Goal: Information Seeking & Learning: Learn about a topic

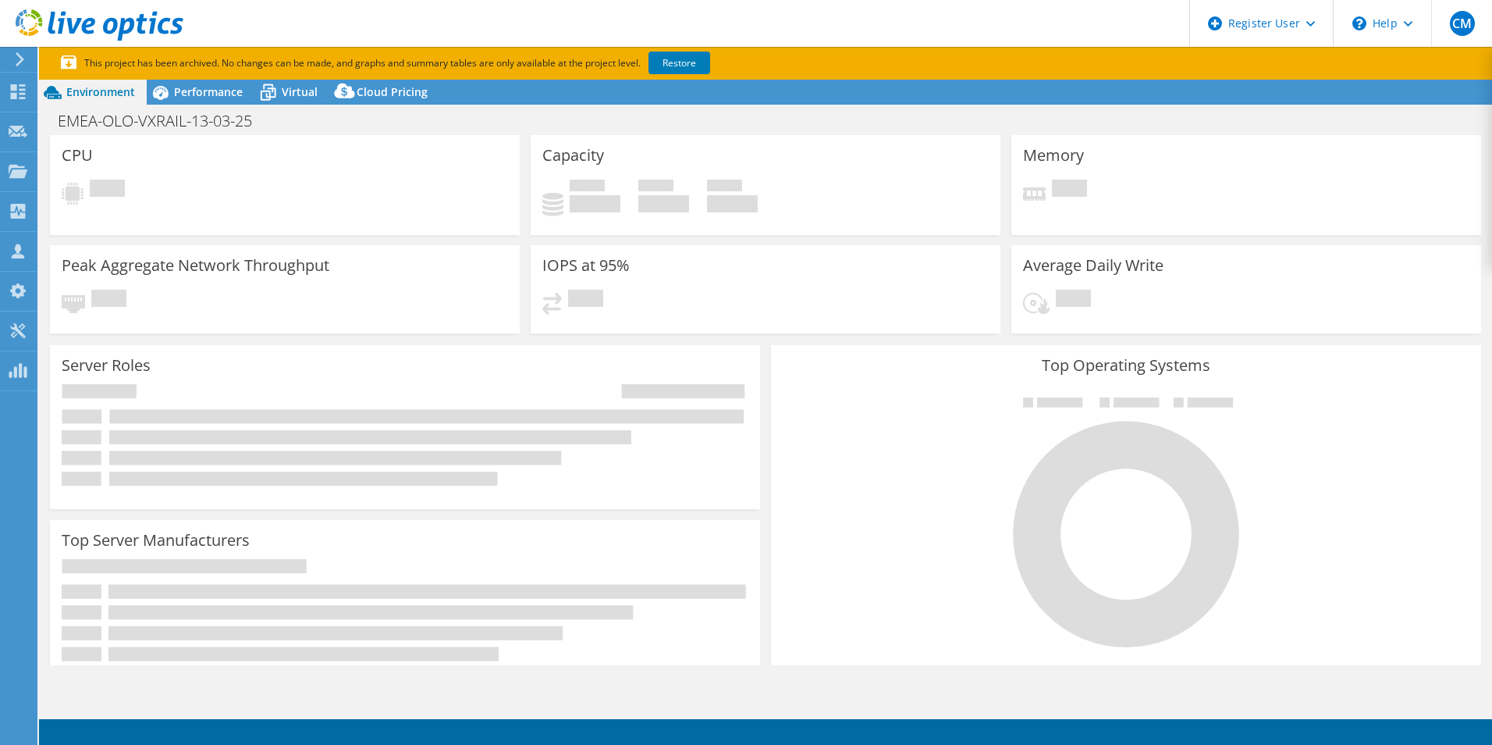
select select "USD"
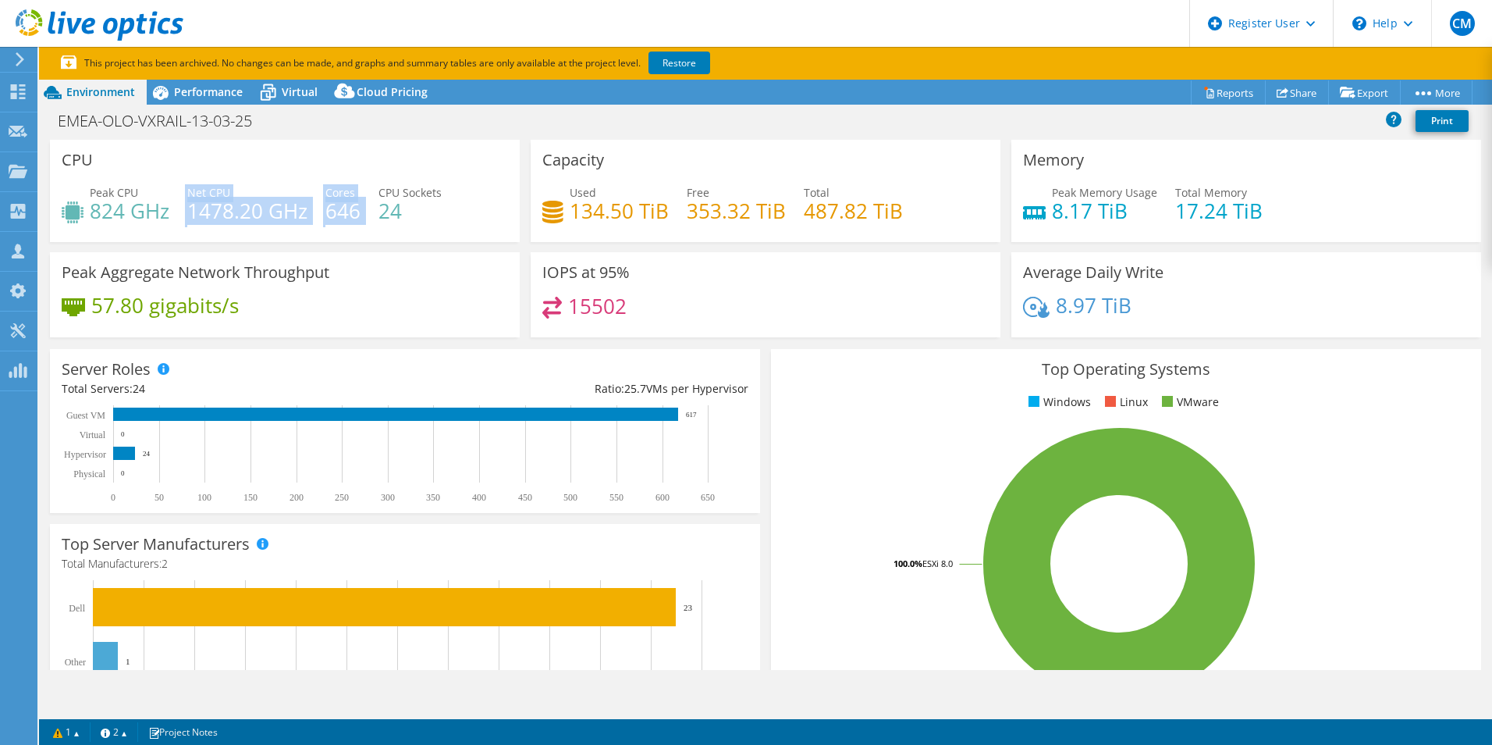
drag, startPoint x: 182, startPoint y: 209, endPoint x: 379, endPoint y: 212, distance: 197.5
click at [376, 212] on div "Peak CPU 824 GHz Net CPU 1478.20 GHz Cores 646 CPU Sockets 24" at bounding box center [285, 209] width 446 height 51
drag, startPoint x: 379, startPoint y: 212, endPoint x: 883, endPoint y: 723, distance: 717.4
click at [398, 215] on h4 "24" at bounding box center [410, 210] width 63 height 17
click at [229, 94] on span "Performance" at bounding box center [208, 91] width 69 height 15
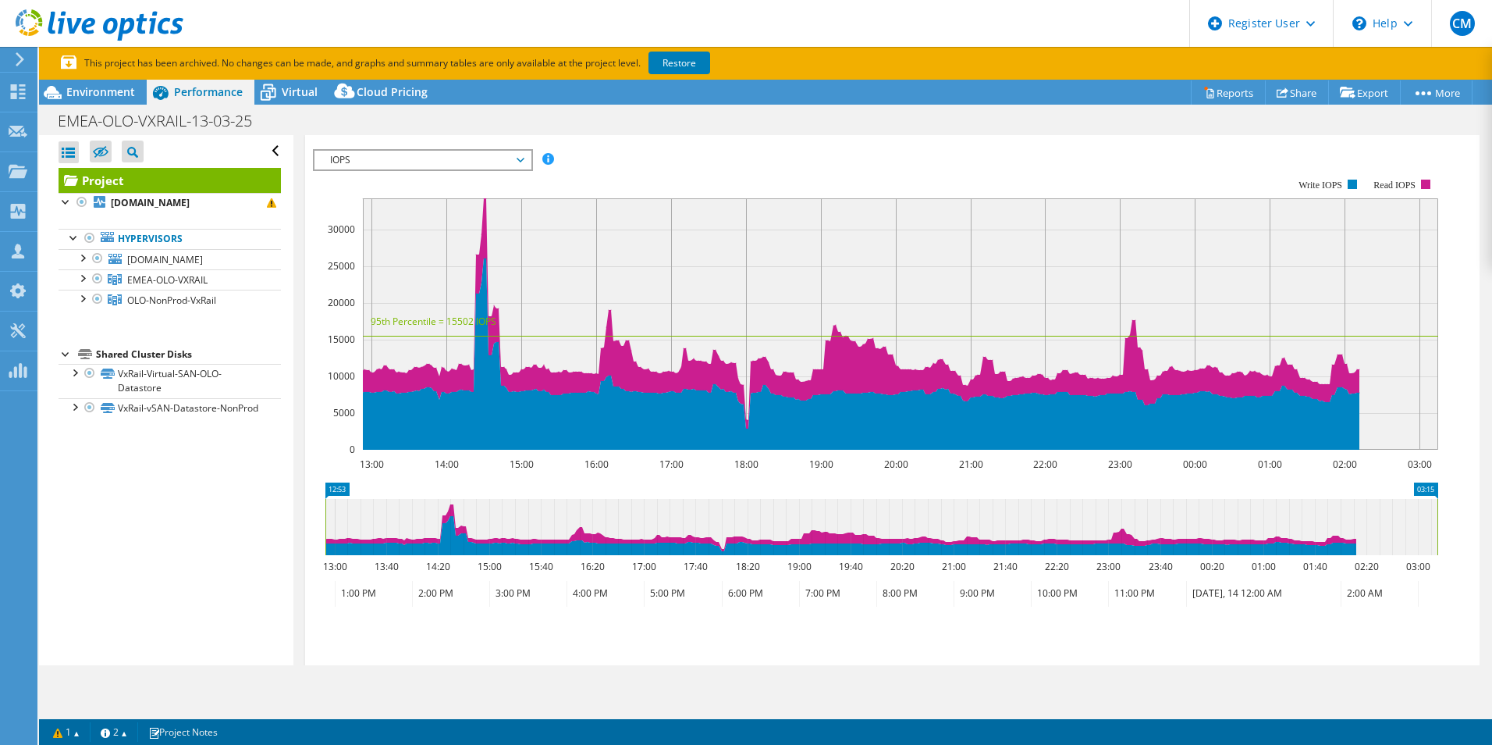
scroll to position [312, 0]
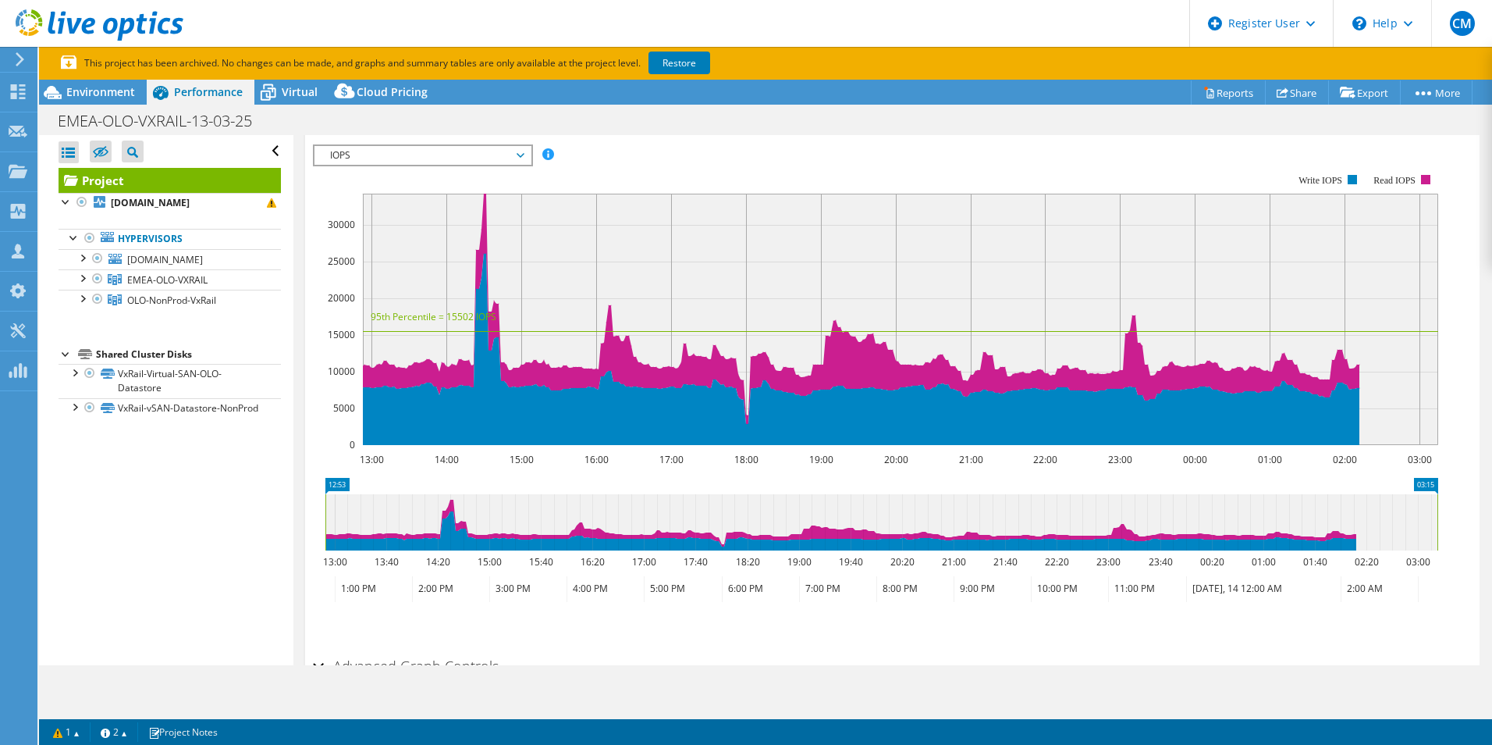
drag, startPoint x: 326, startPoint y: 533, endPoint x: 308, endPoint y: 531, distance: 18.1
click at [308, 531] on section "IOPS Disk Throughput IO Size Latency Queue Depth CPU Percentage Memory Page Fau…" at bounding box center [892, 428] width 1175 height 603
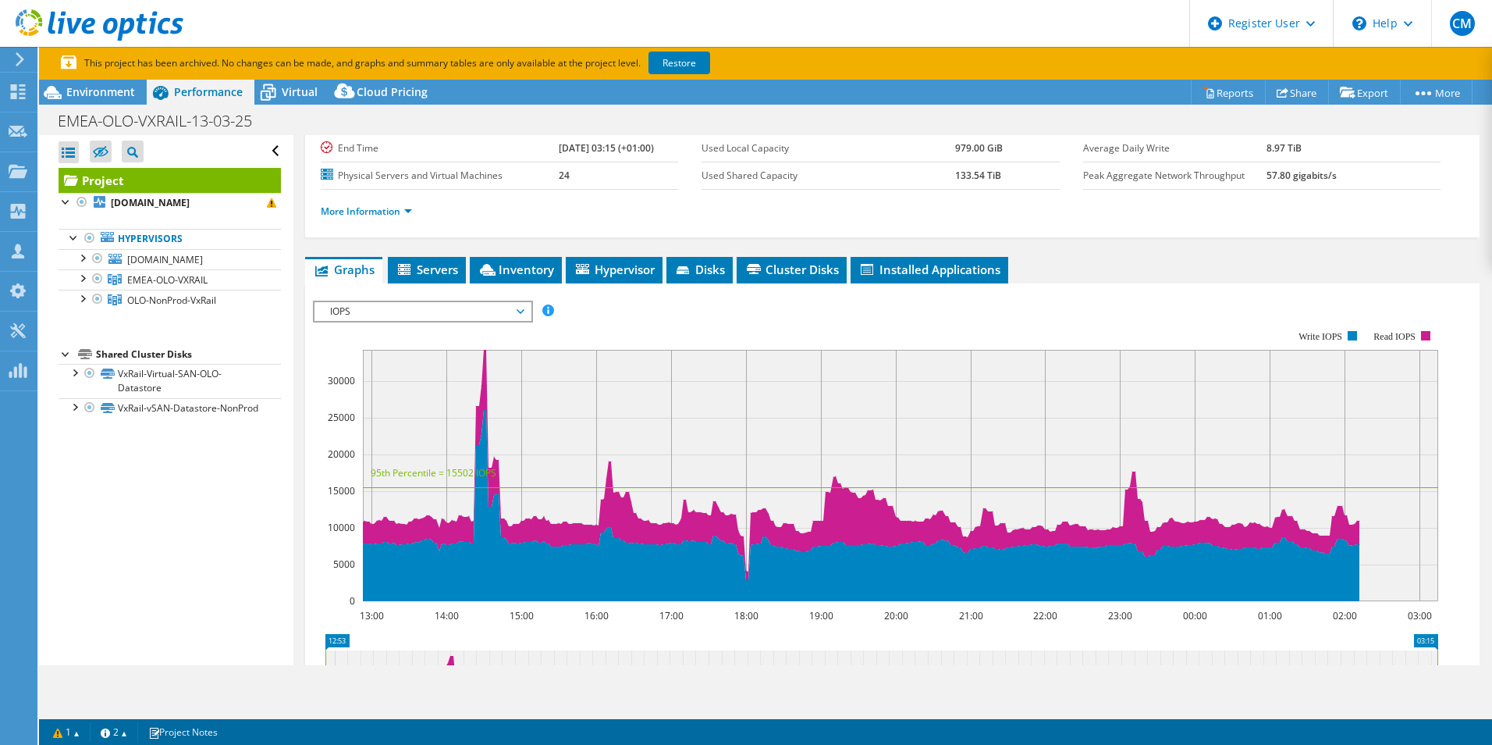
scroll to position [403, 0]
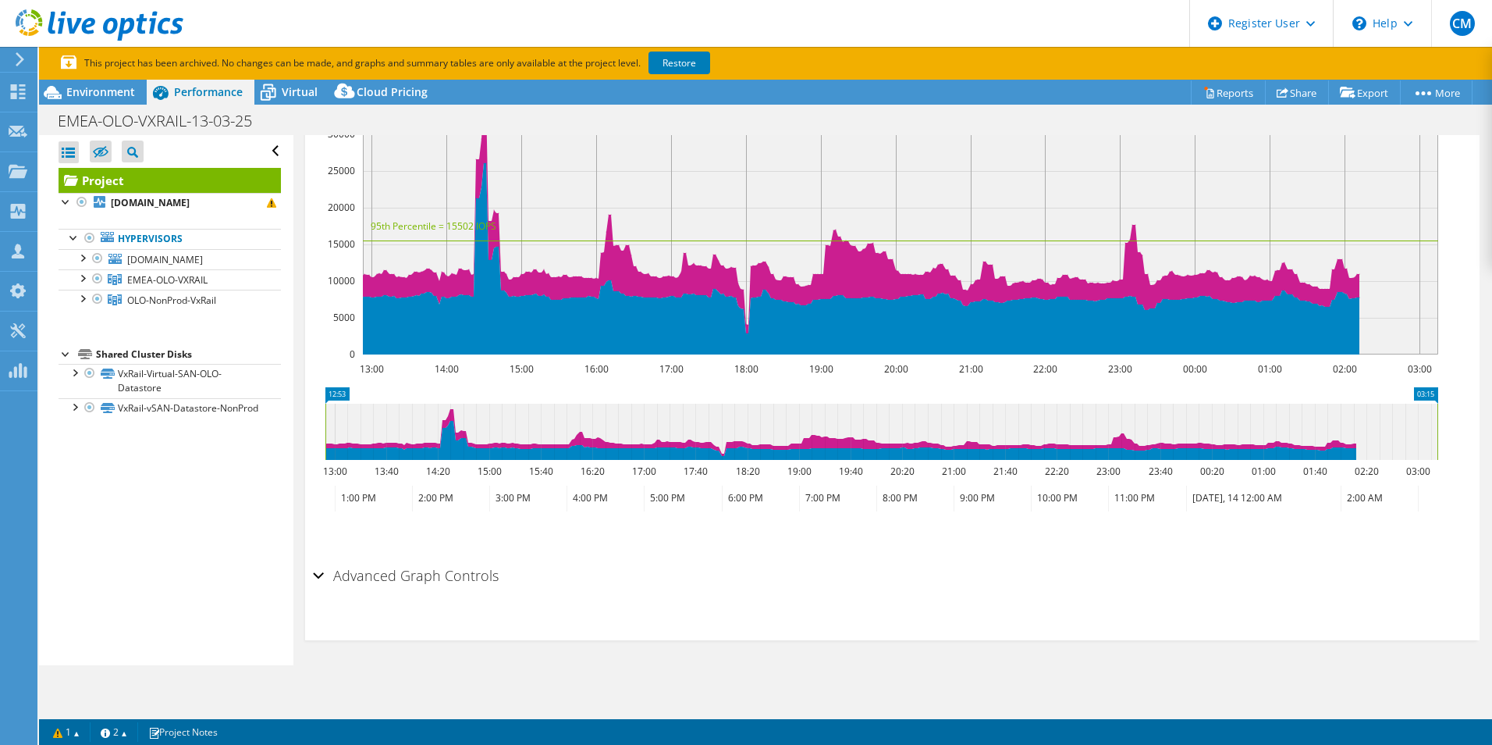
click at [401, 568] on h2 "Advanced Graph Controls" at bounding box center [406, 575] width 186 height 31
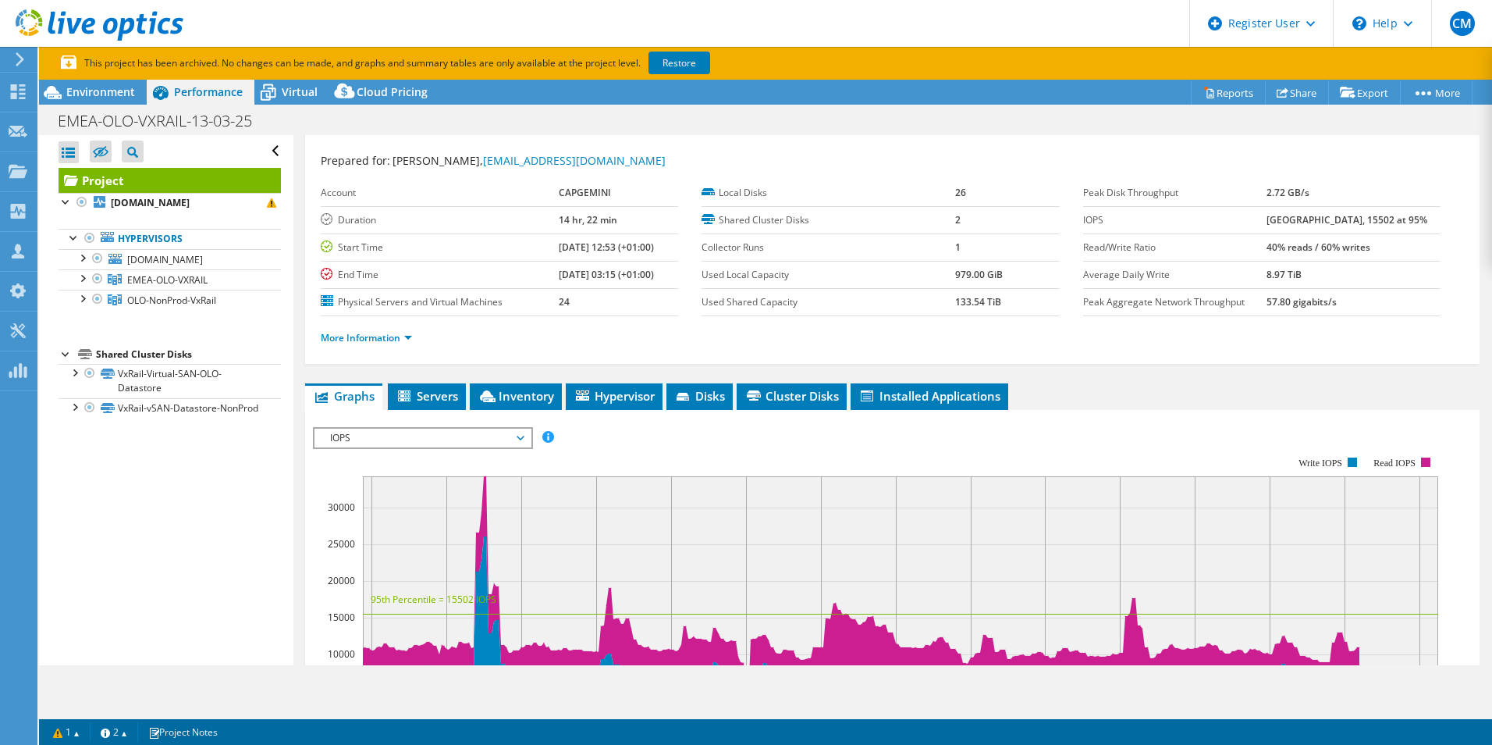
scroll to position [0, 0]
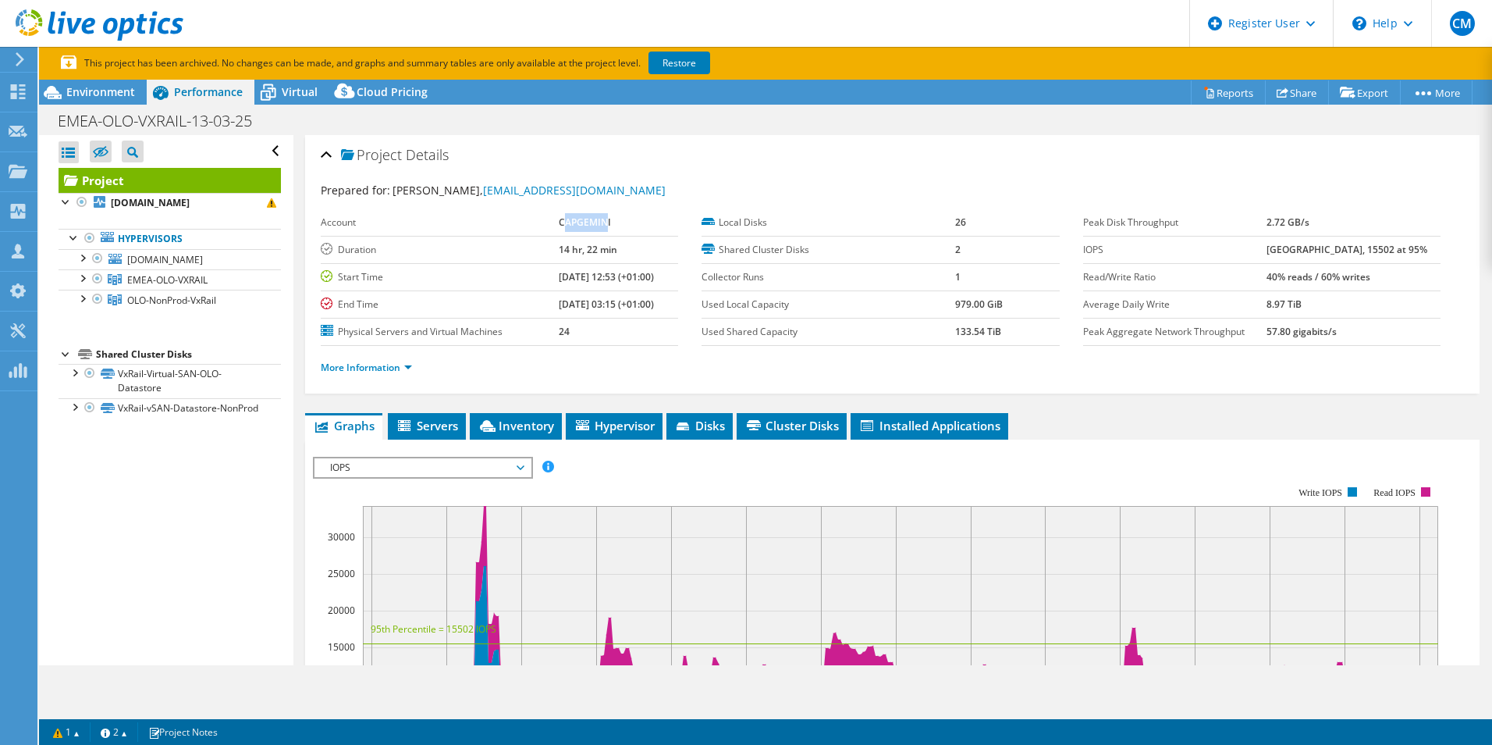
drag, startPoint x: 542, startPoint y: 219, endPoint x: 588, endPoint y: 223, distance: 45.4
click at [588, 223] on b "CAPGEMINI" at bounding box center [585, 221] width 52 height 13
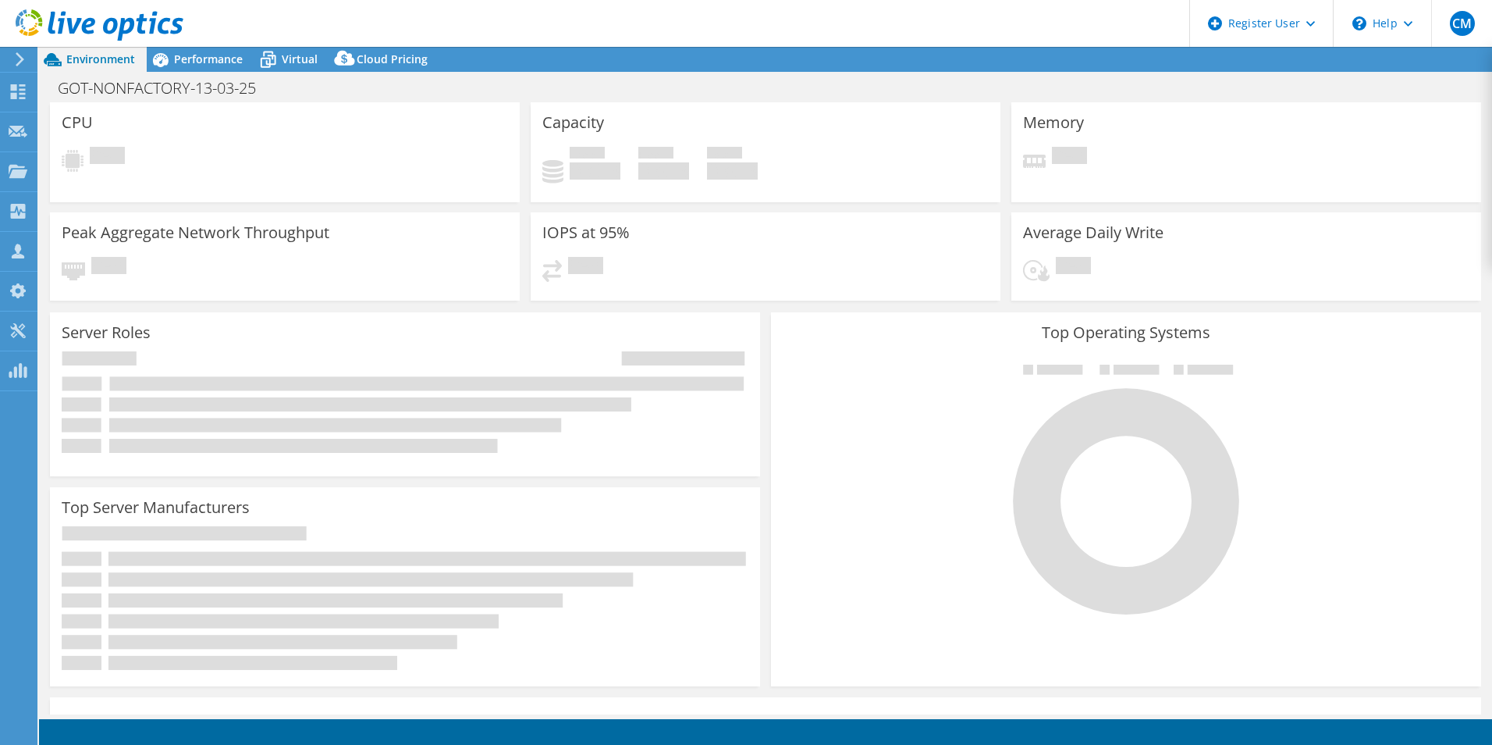
select select "USD"
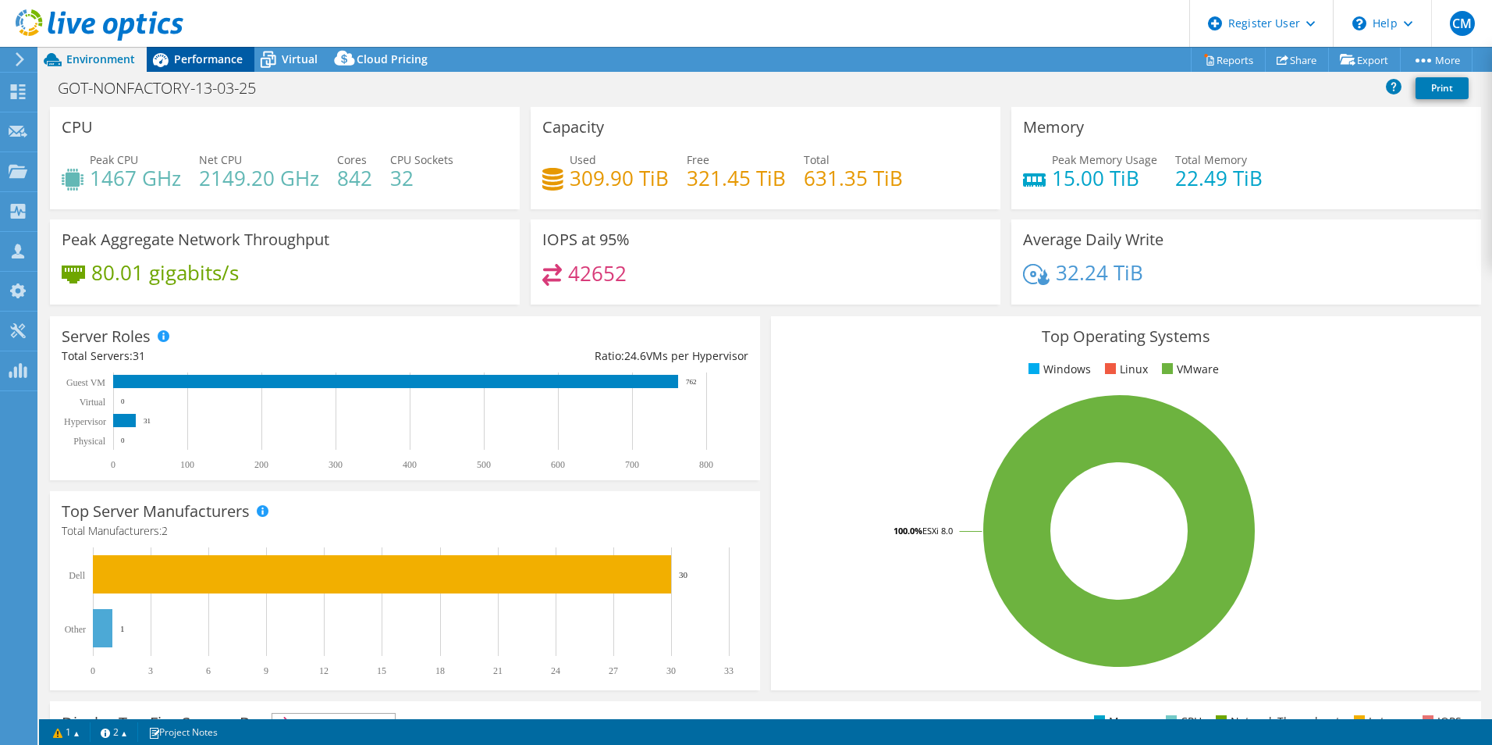
click at [220, 58] on span "Performance" at bounding box center [208, 59] width 69 height 15
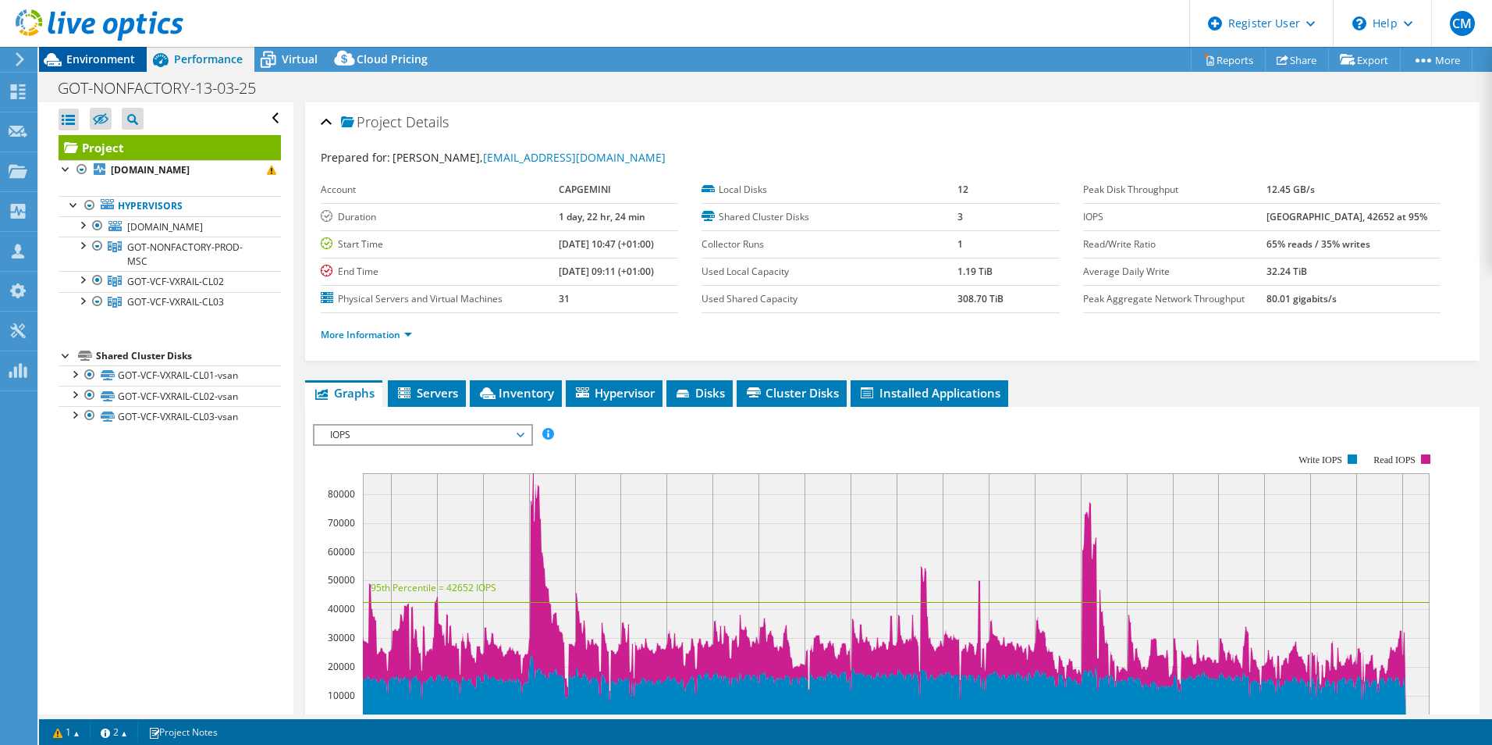
click at [73, 57] on span "Environment" at bounding box center [100, 59] width 69 height 15
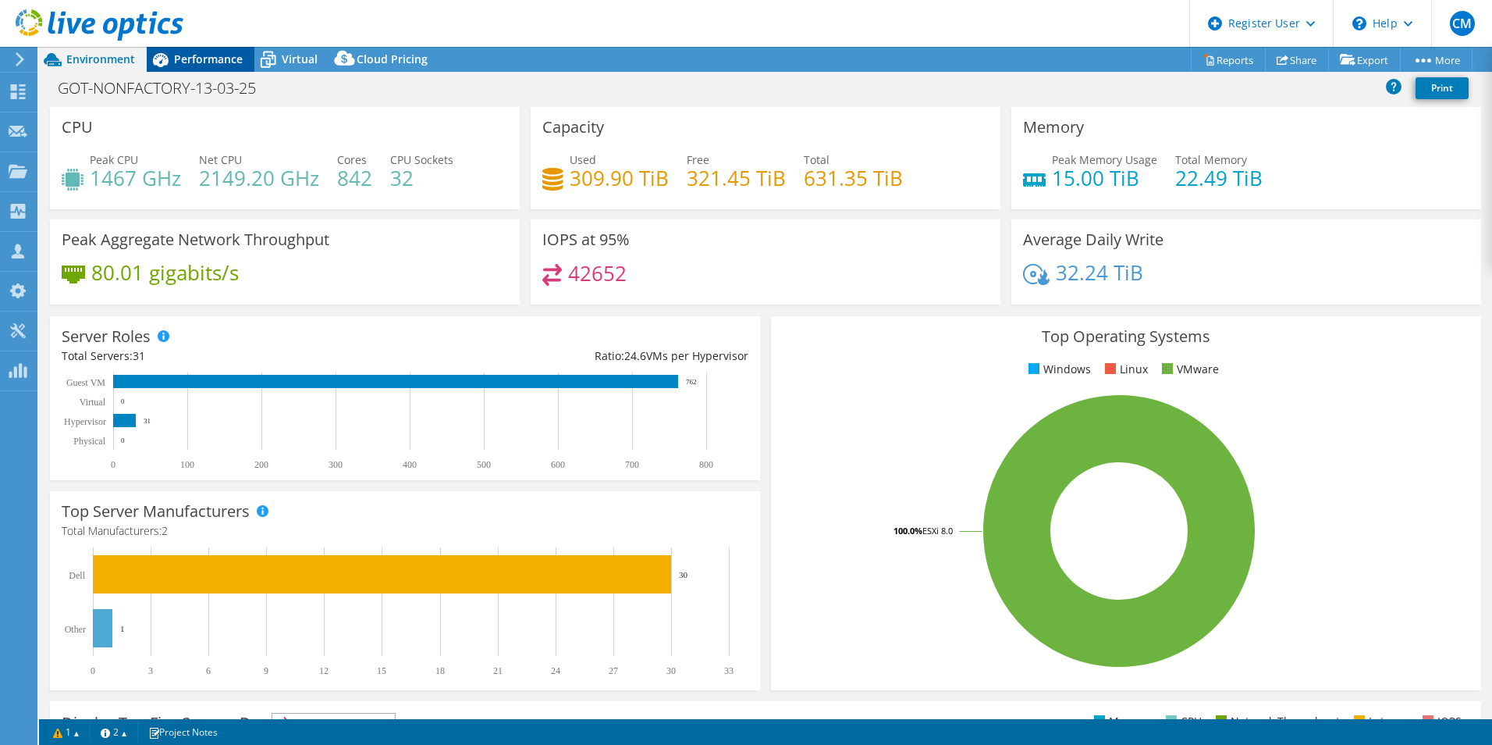
click at [219, 51] on div "Performance" at bounding box center [201, 59] width 108 height 25
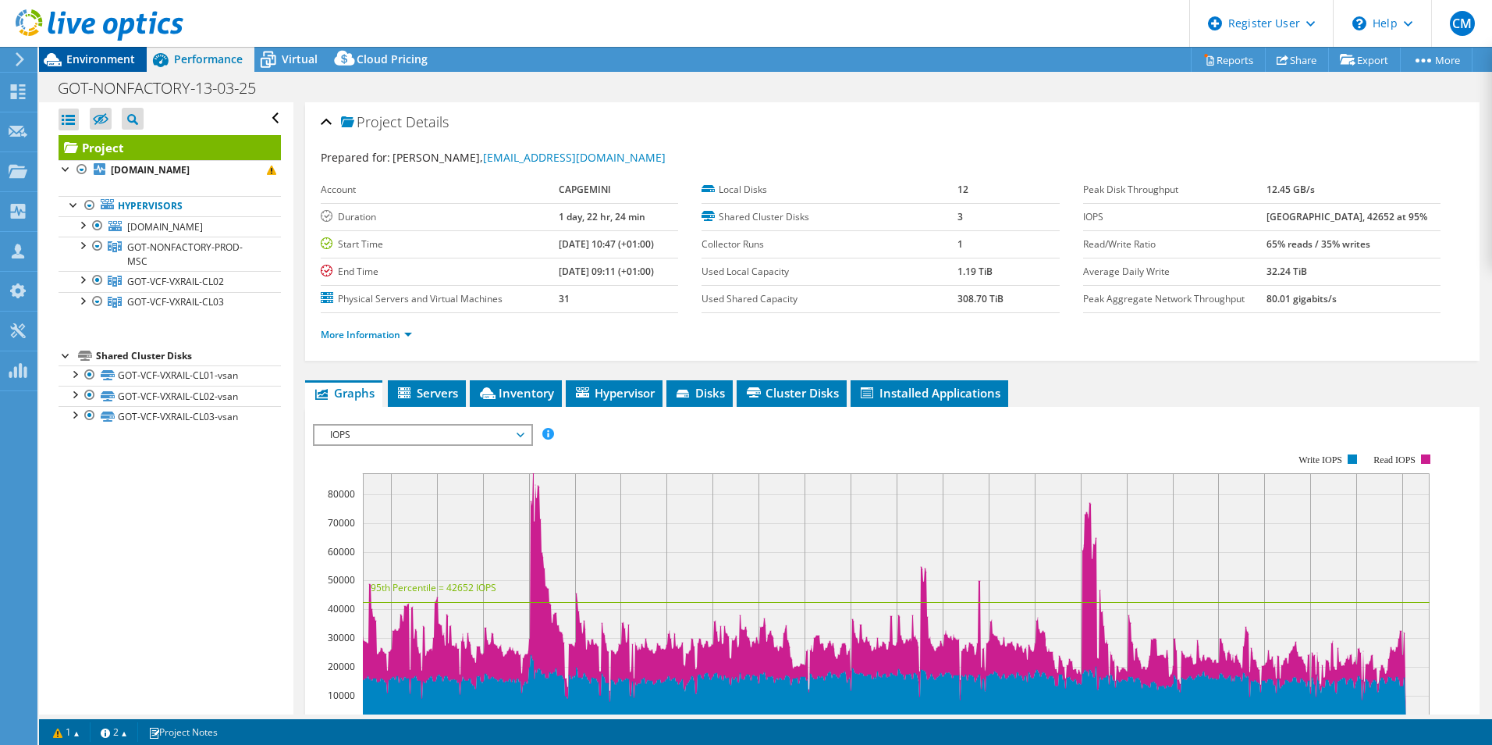
click at [135, 55] on div "Environment" at bounding box center [93, 59] width 108 height 25
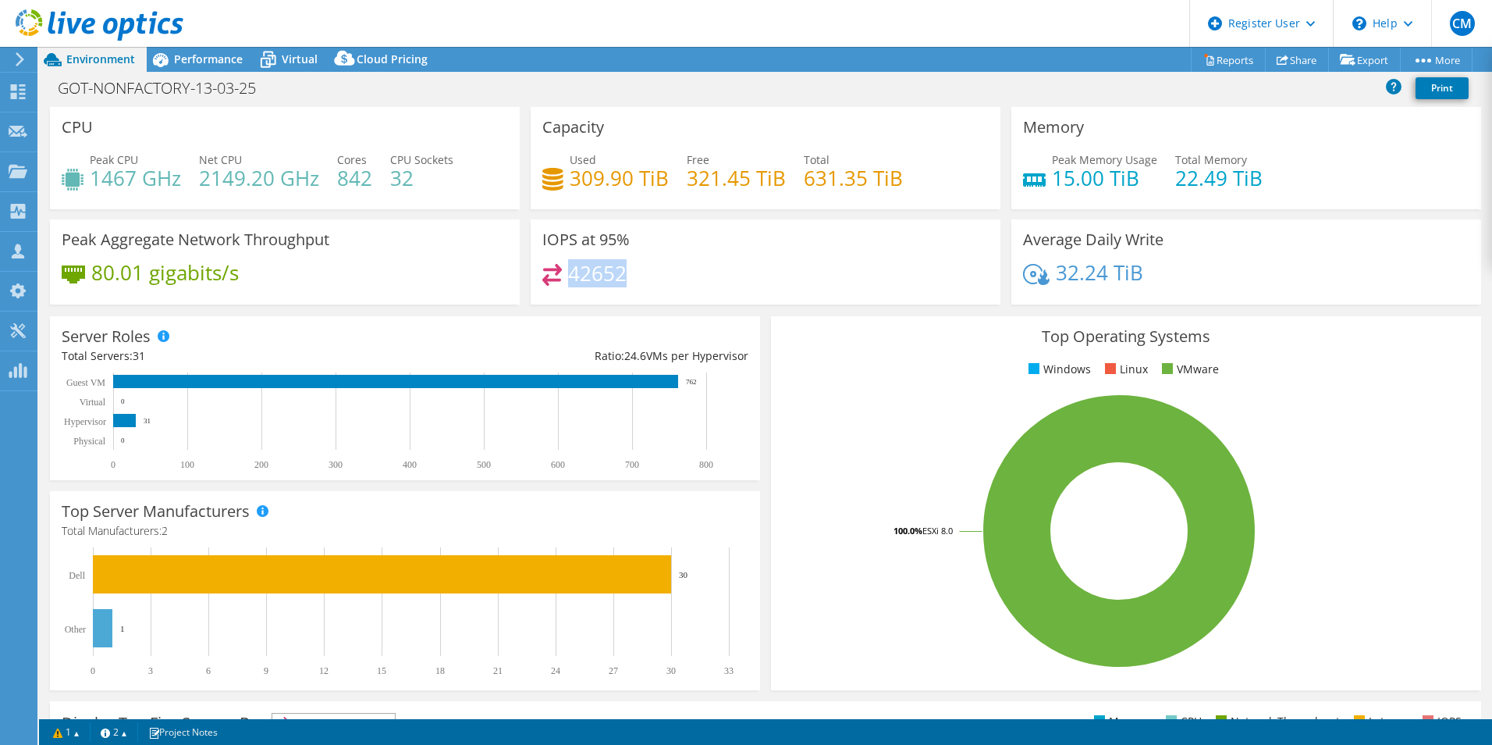
drag, startPoint x: 568, startPoint y: 273, endPoint x: 622, endPoint y: 268, distance: 54.1
click at [622, 268] on div "42652" at bounding box center [765, 281] width 446 height 34
click at [259, 64] on icon at bounding box center [267, 59] width 27 height 27
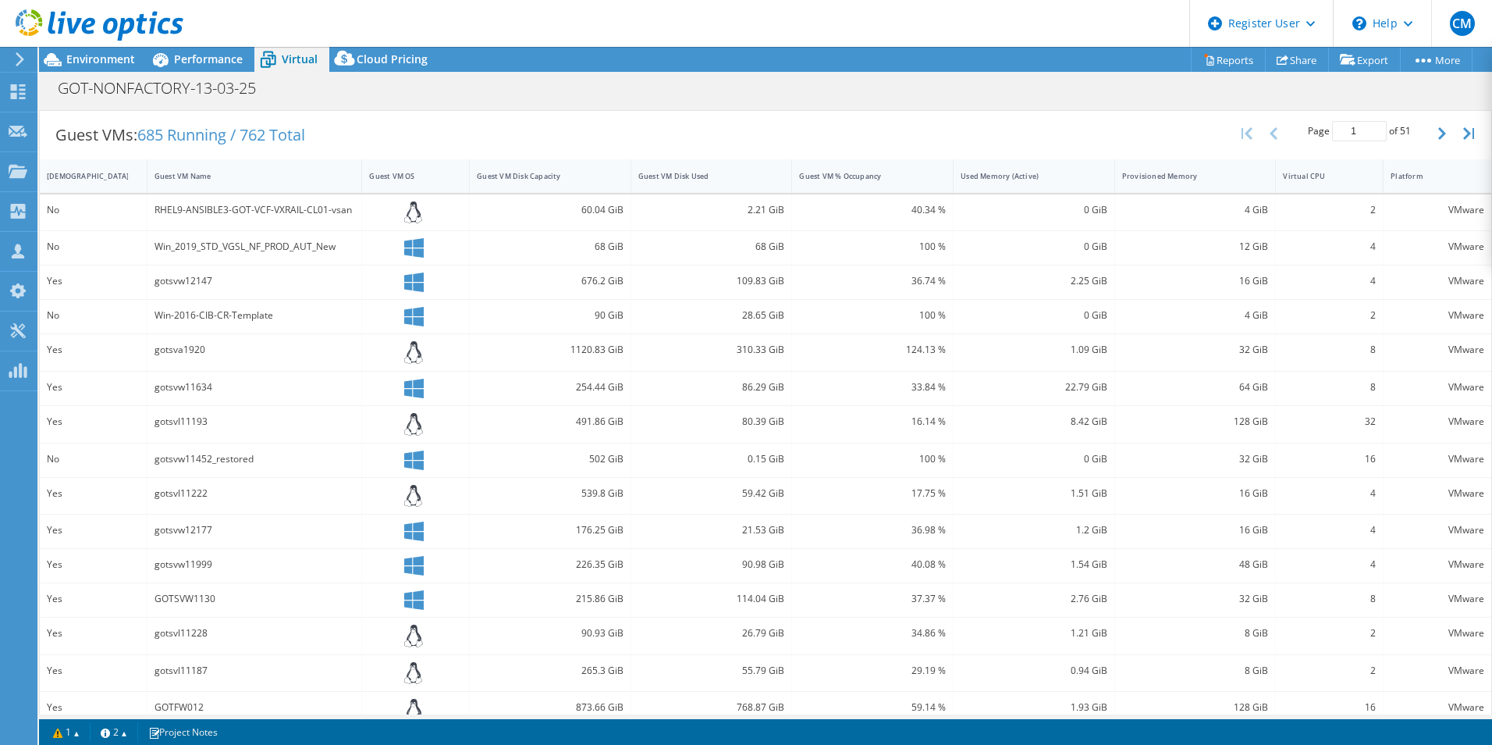
scroll to position [312, 0]
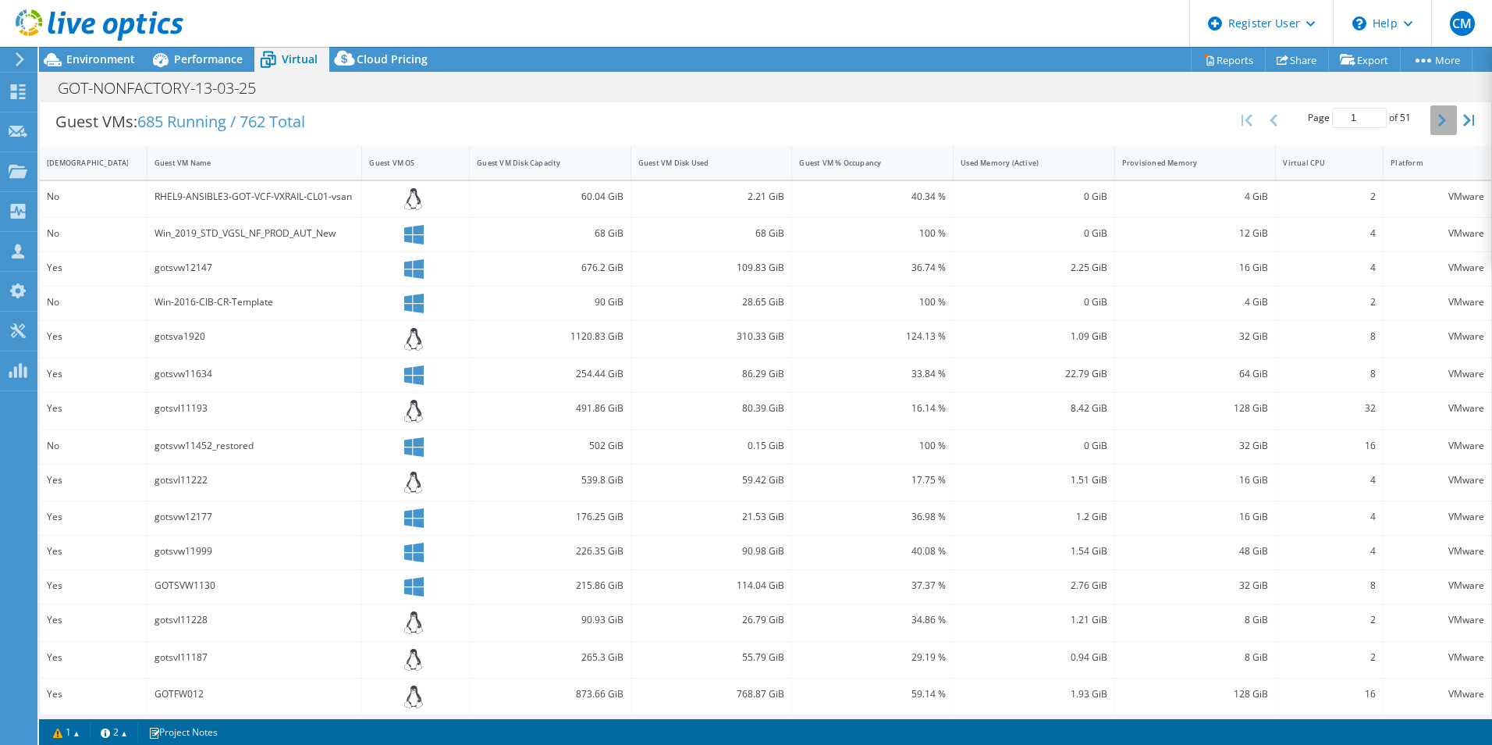
click at [1431, 123] on button "button" at bounding box center [1444, 120] width 27 height 30
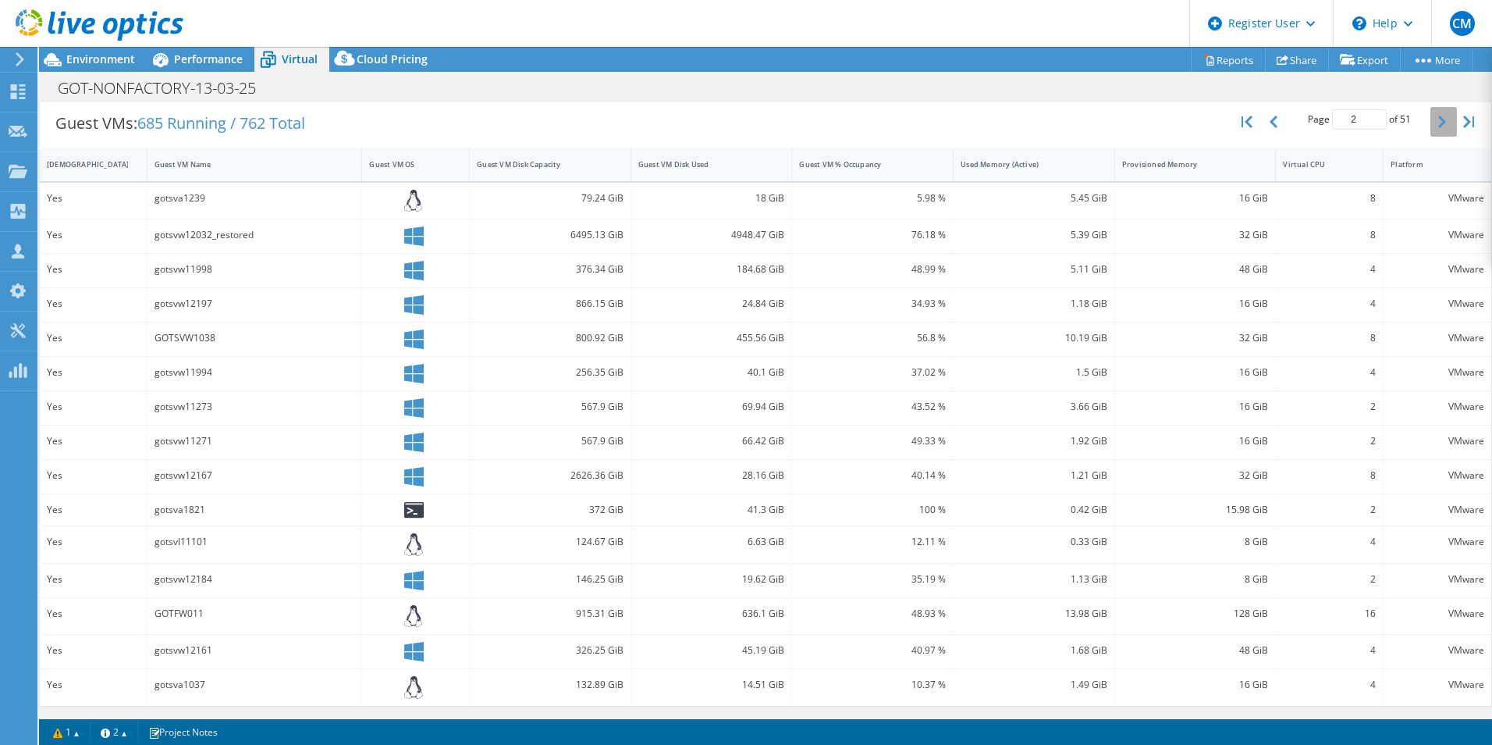
scroll to position [311, 0]
click at [1438, 125] on icon "button" at bounding box center [1442, 122] width 8 height 12
click at [1438, 119] on icon "button" at bounding box center [1442, 122] width 8 height 12
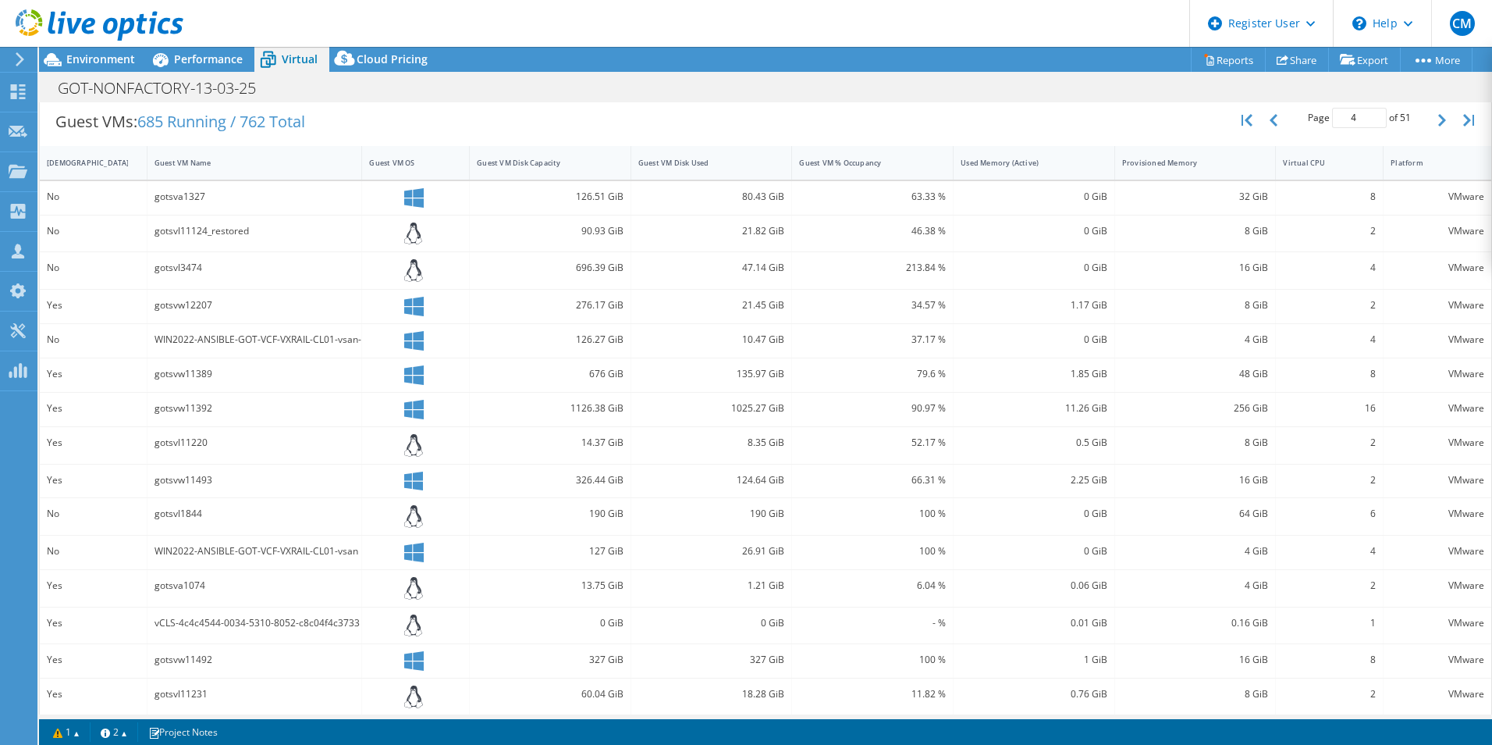
scroll to position [321, 0]
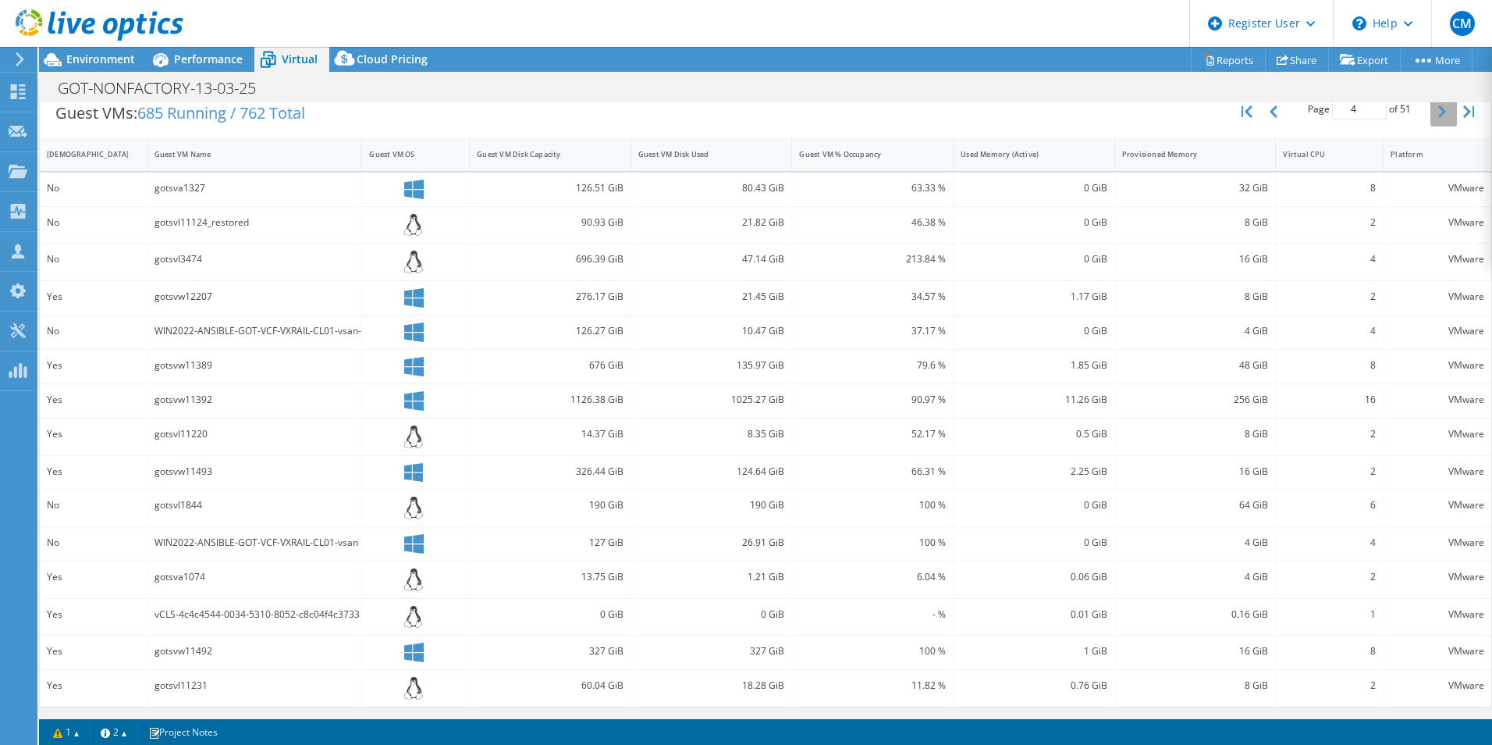
click at [1438, 116] on icon "button" at bounding box center [1442, 111] width 8 height 12
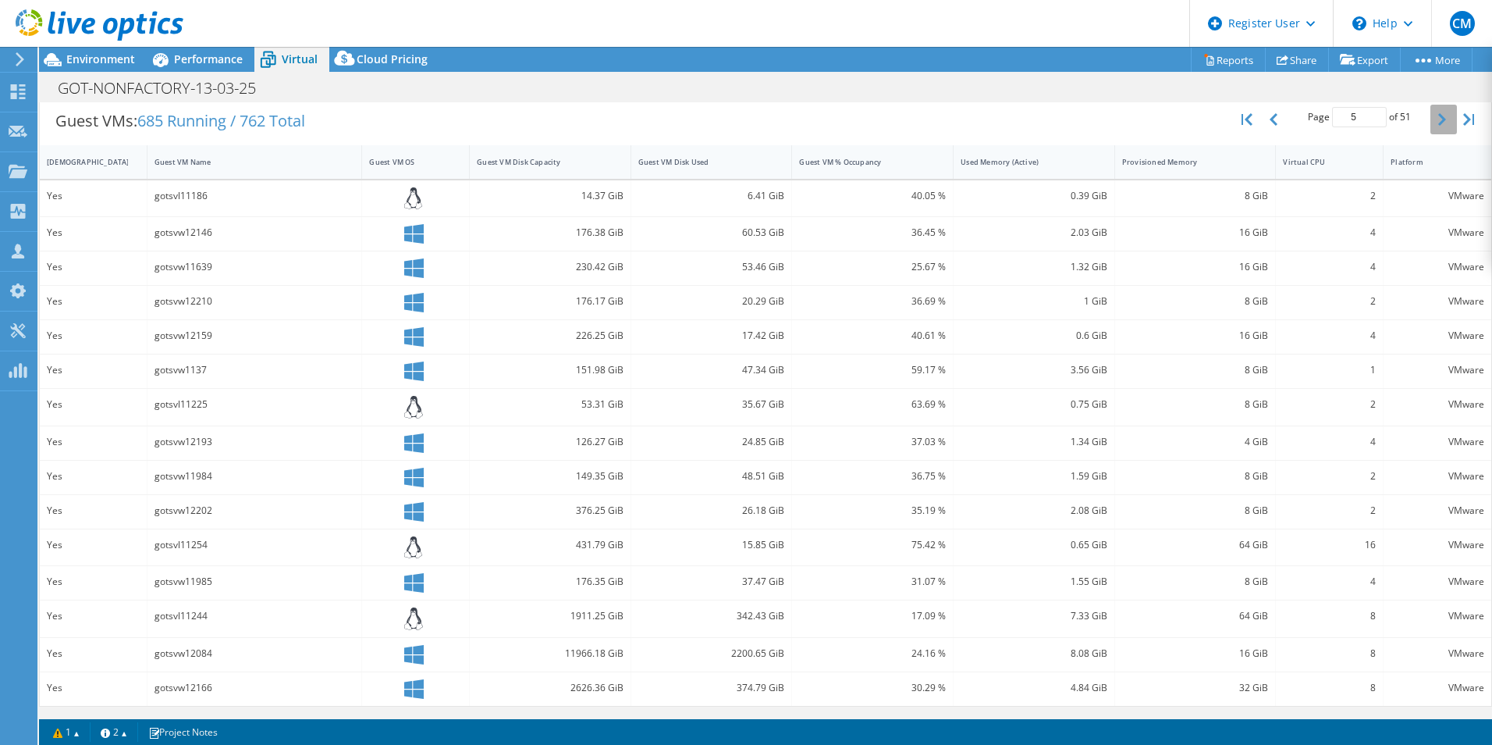
scroll to position [312, 0]
click at [1438, 116] on icon "button" at bounding box center [1442, 120] width 8 height 12
type input "6"
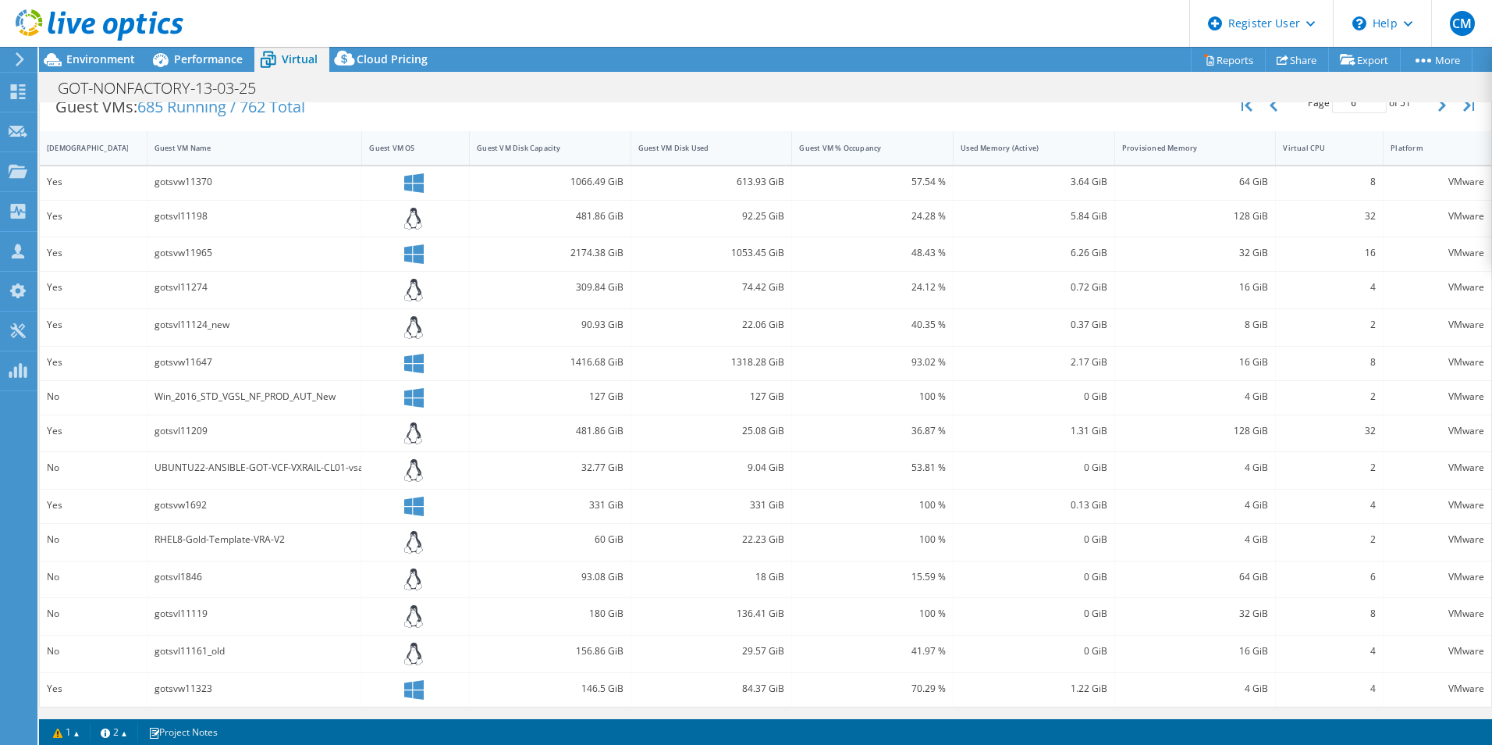
scroll to position [15, 0]
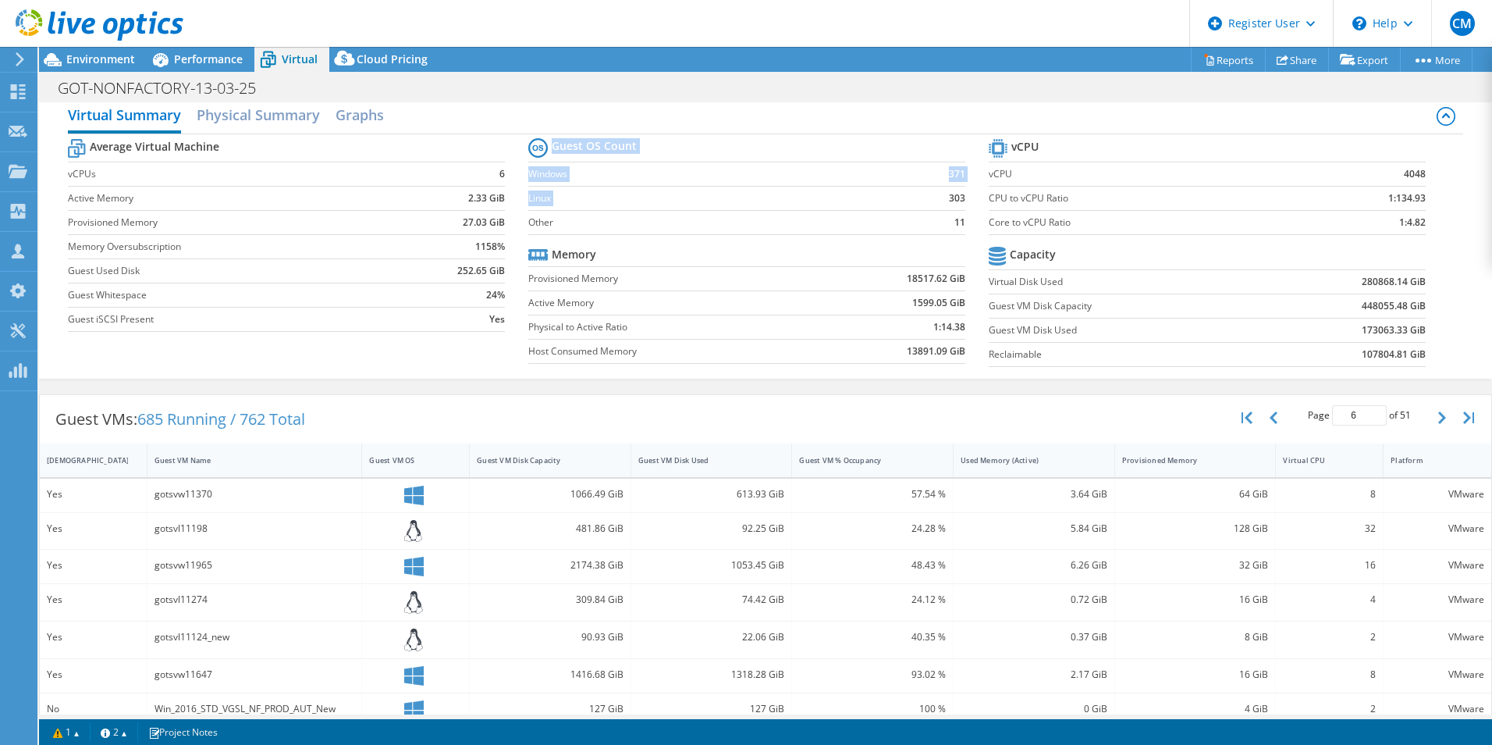
drag, startPoint x: 941, startPoint y: 200, endPoint x: 964, endPoint y: 198, distance: 22.7
click at [964, 198] on section "Guest OS Count Windows 371 Linux 303 Other 11 Memory Provisioned Memory 18517.6…" at bounding box center [758, 252] width 460 height 237
drag, startPoint x: 964, startPoint y: 198, endPoint x: 954, endPoint y: 315, distance: 117.5
click at [954, 315] on tbody "Memory Provisioned Memory 18517.62 GiB Active Memory 1599.05 GiB Physical to Ac…" at bounding box center [746, 303] width 437 height 121
drag, startPoint x: 954, startPoint y: 315, endPoint x: 805, endPoint y: 322, distance: 149.2
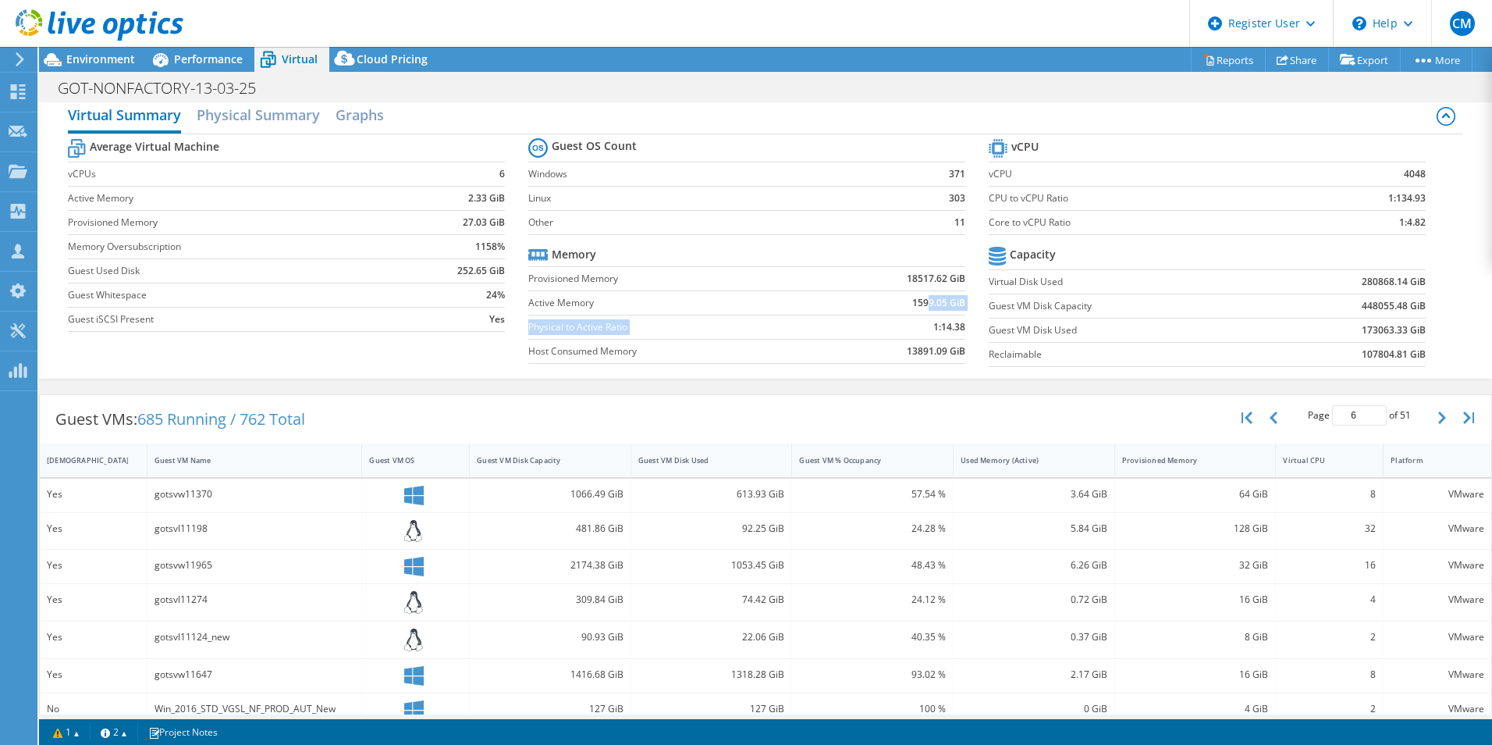
click at [805, 322] on label "Physical to Active Ratio" at bounding box center [673, 327] width 290 height 16
click at [269, 222] on label "Provisioned Memory" at bounding box center [234, 223] width 332 height 16
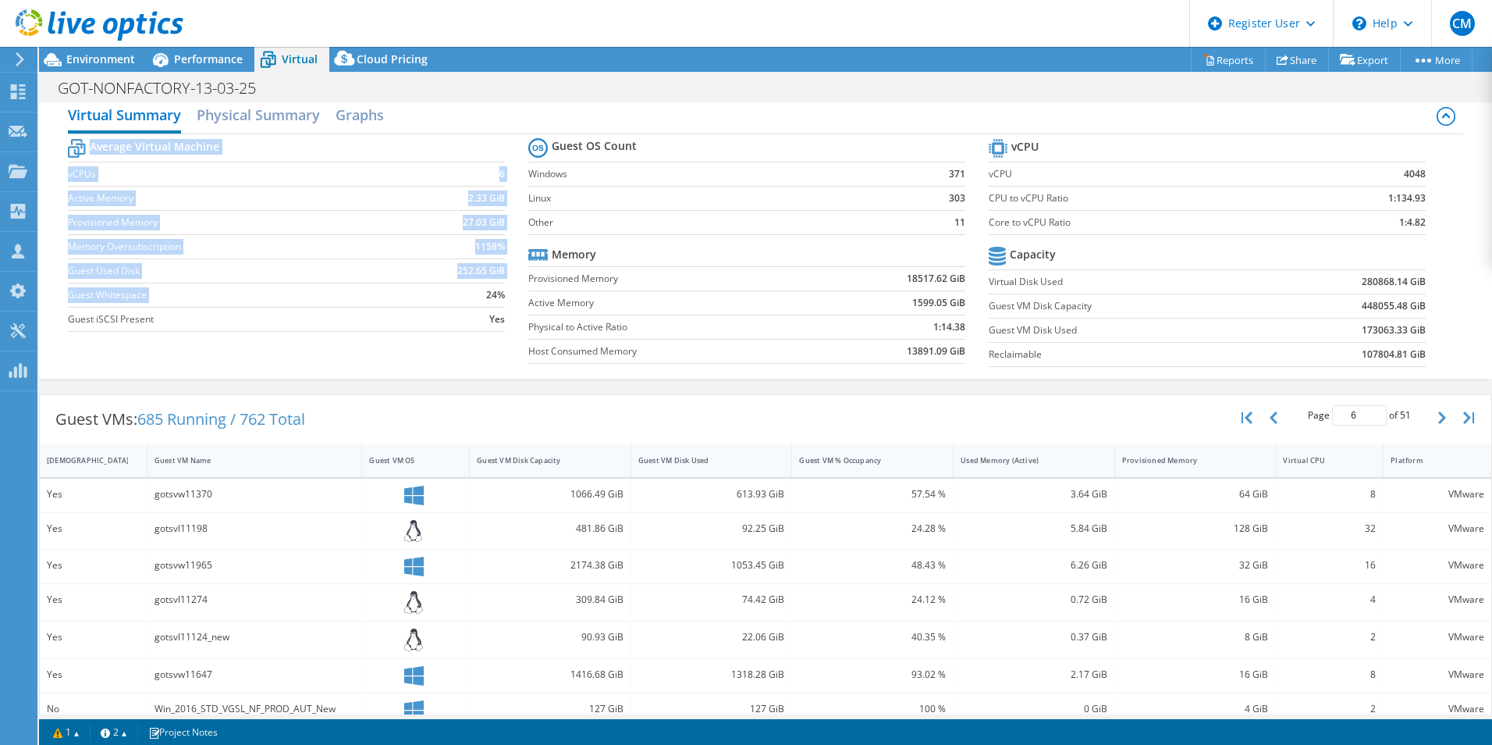
drag, startPoint x: 470, startPoint y: 291, endPoint x: 510, endPoint y: 295, distance: 40.8
click at [510, 295] on section "Average Virtual Machine vCPUs 6 Active Memory 2.33 GiB Provisioned Memory 27.03…" at bounding box center [298, 237] width 460 height 204
drag, startPoint x: 510, startPoint y: 295, endPoint x: 499, endPoint y: 298, distance: 11.4
click at [499, 298] on b "24%" at bounding box center [495, 295] width 19 height 16
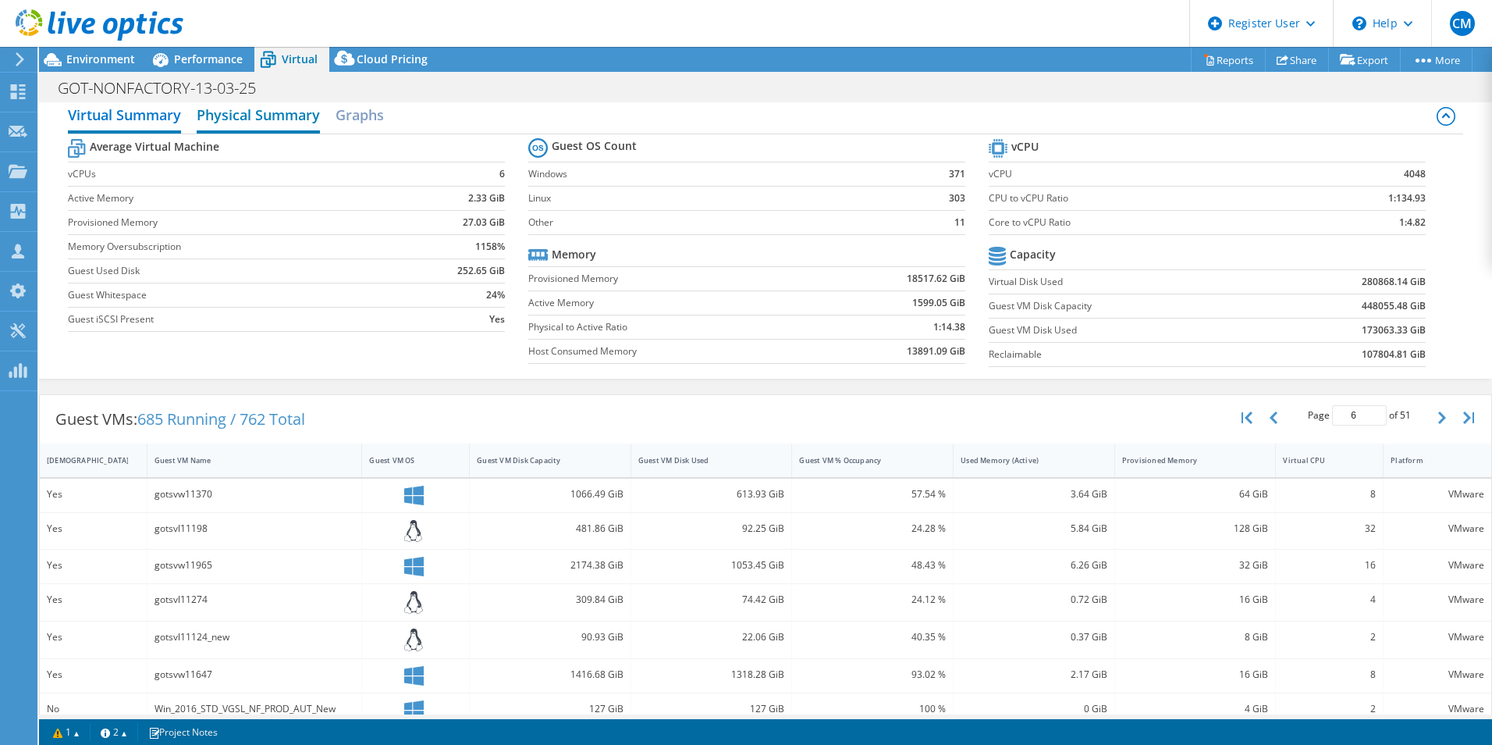
click at [295, 130] on h2 "Physical Summary" at bounding box center [258, 116] width 123 height 34
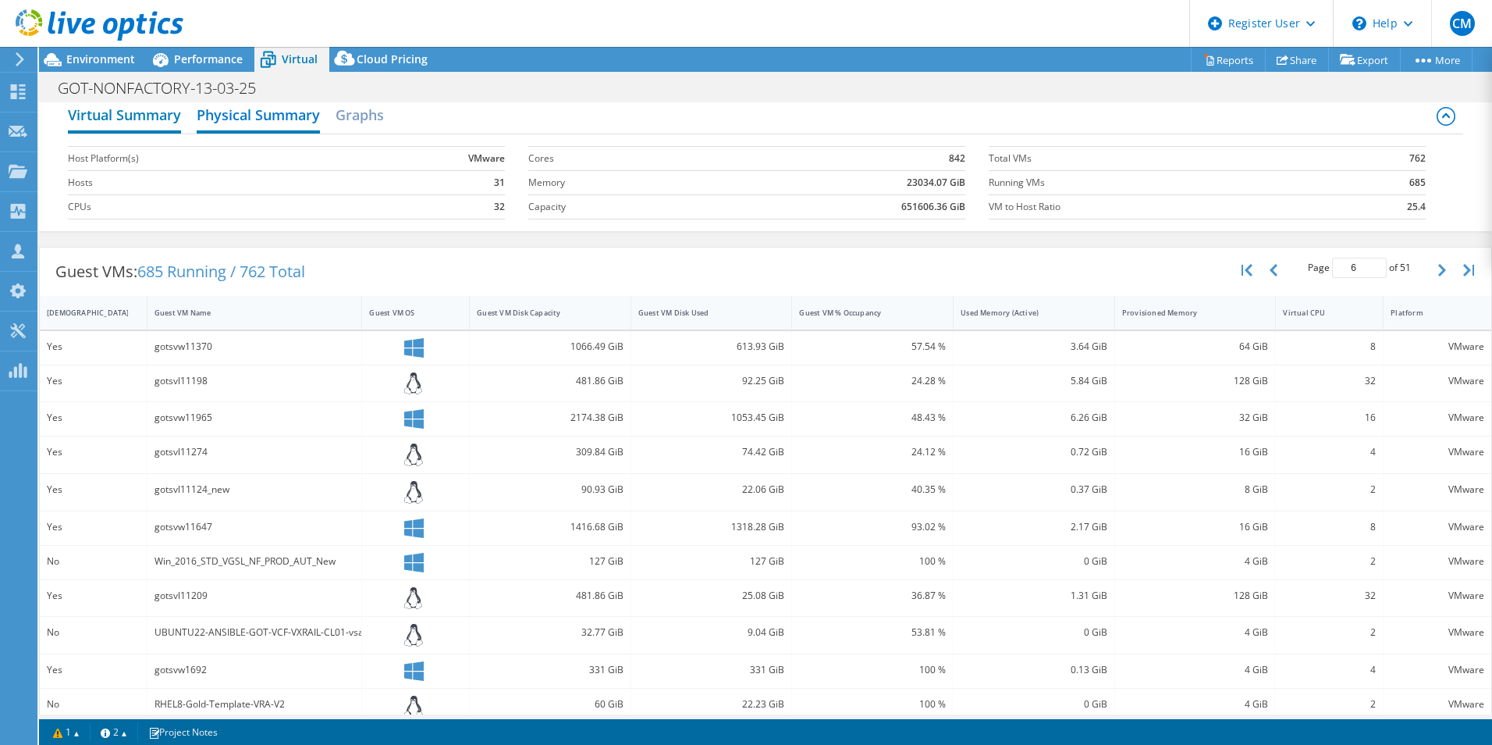
click at [102, 123] on h2 "Virtual Summary" at bounding box center [124, 116] width 113 height 34
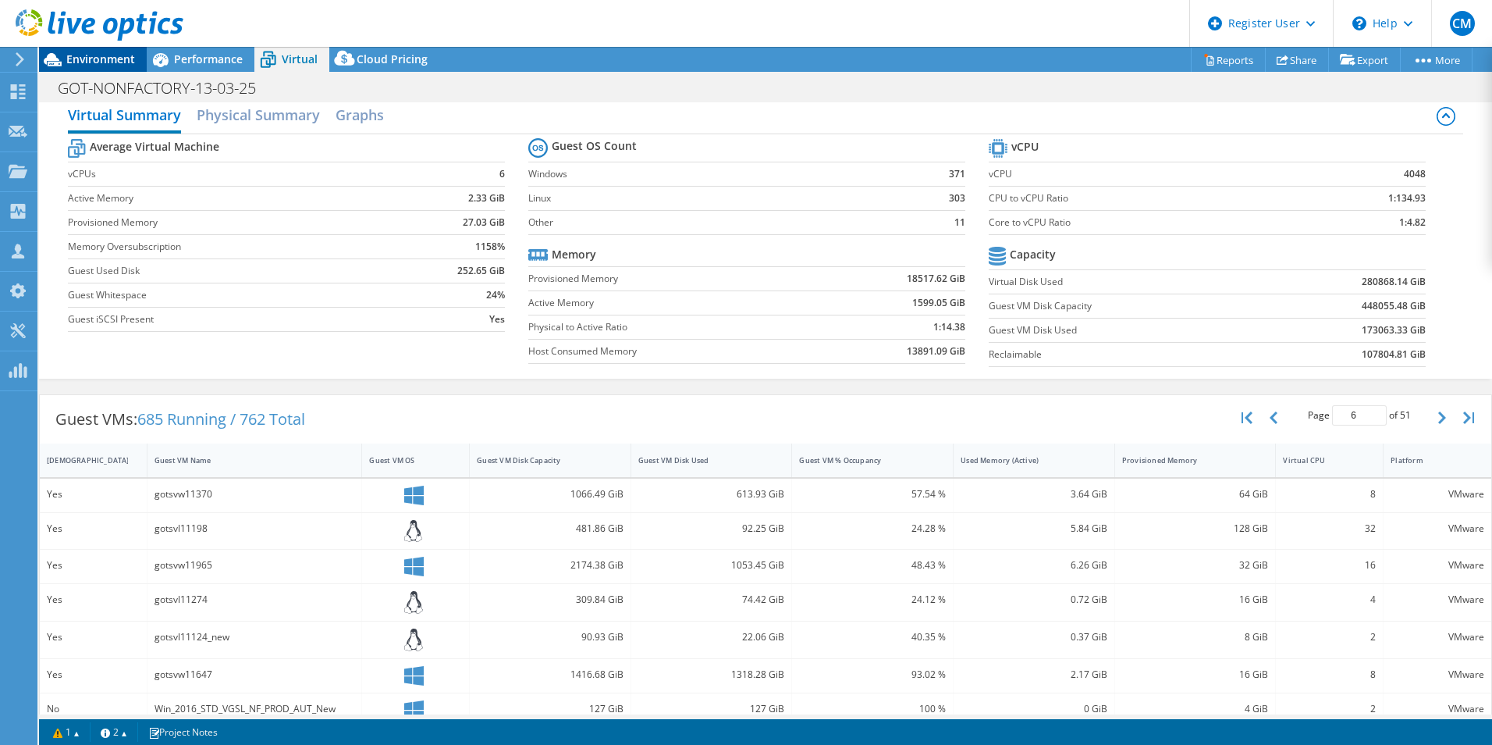
click at [105, 59] on span "Environment" at bounding box center [100, 59] width 69 height 15
